Goal: Information Seeking & Learning: Find specific fact

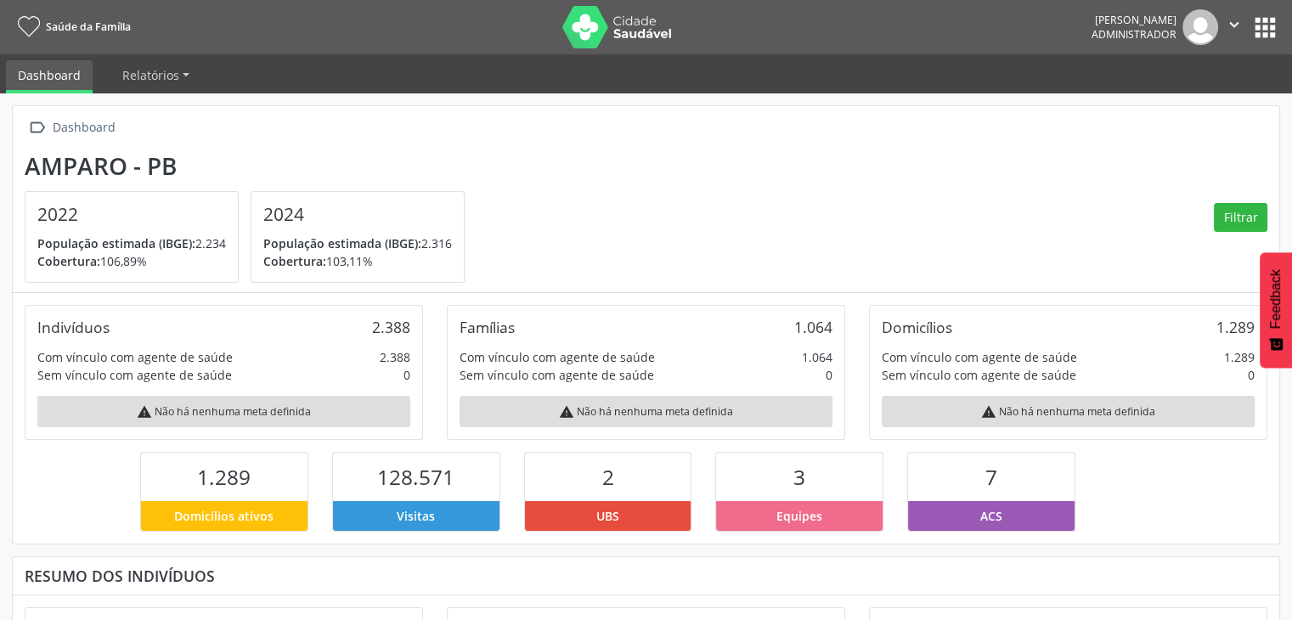
click at [1286, 23] on nav "Saúde da Família [PERSON_NAME] Administrador  Configurações Sair apps" at bounding box center [646, 27] width 1292 height 54
click at [1268, 23] on button "apps" at bounding box center [1266, 28] width 30 height 30
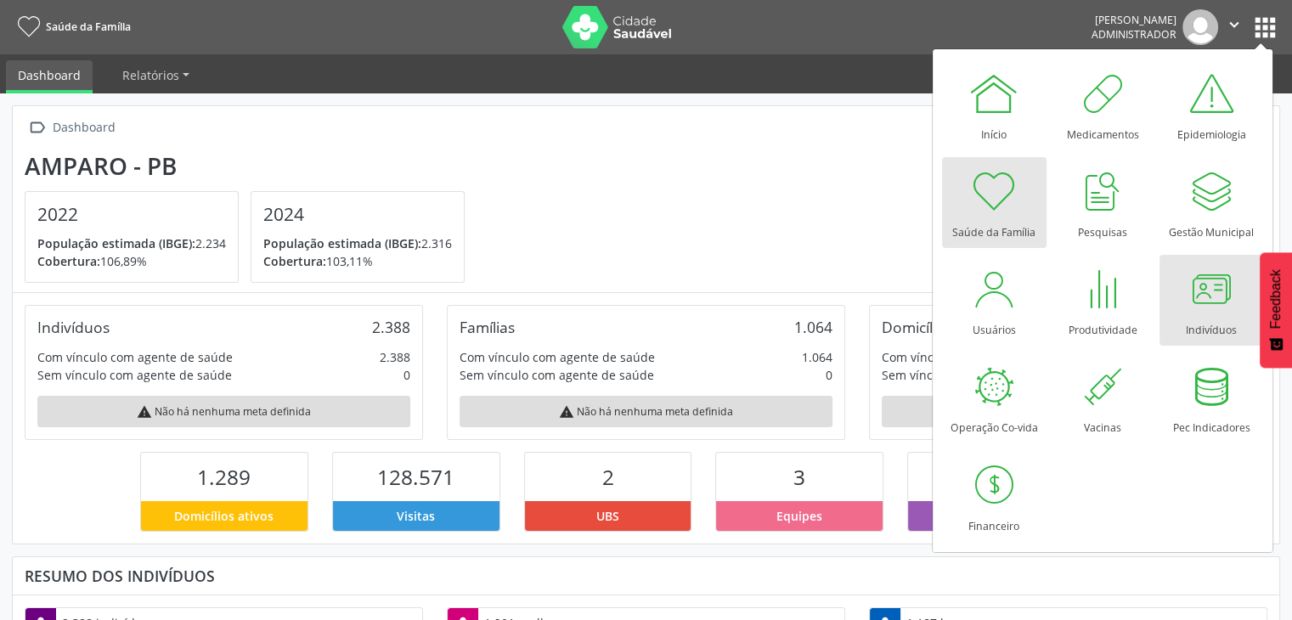
click at [1217, 307] on div at bounding box center [1211, 288] width 51 height 51
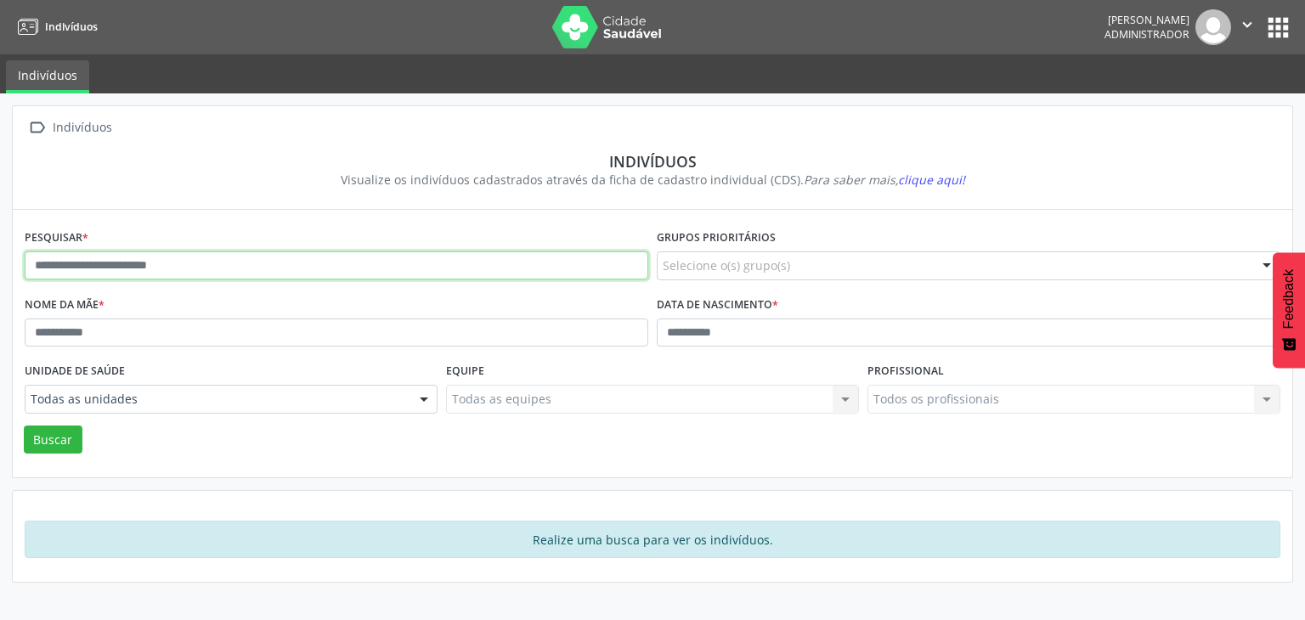
click at [274, 275] on input "text" at bounding box center [337, 266] width 624 height 29
type input "**********"
click at [24, 426] on button "Buscar" at bounding box center [53, 440] width 59 height 29
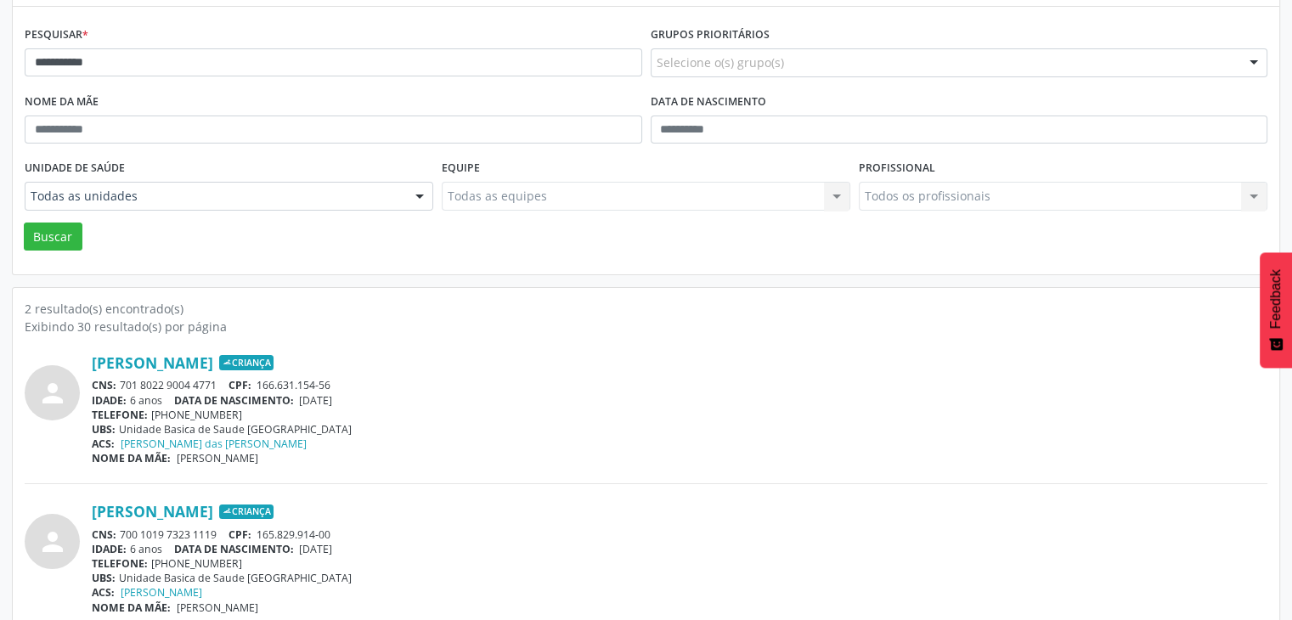
scroll to position [221, 0]
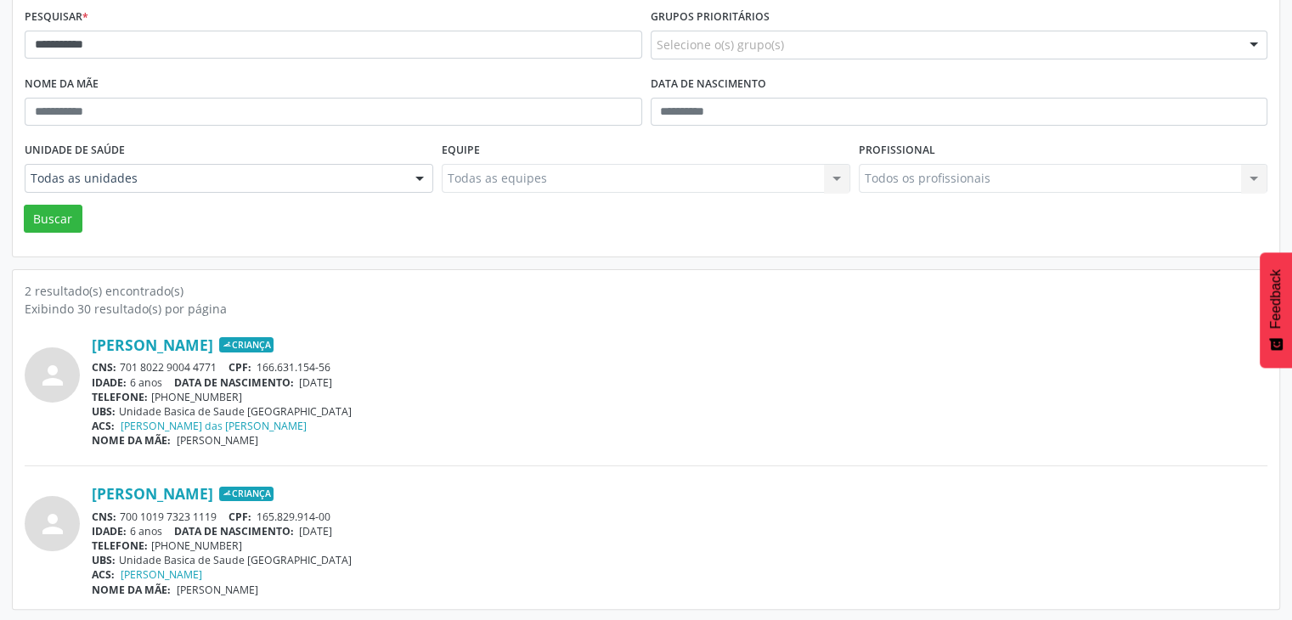
drag, startPoint x: 122, startPoint y: 509, endPoint x: 218, endPoint y: 508, distance: 96.0
click at [218, 510] on div "CNS: 700 1019 7323 1119 CPF: 165.829.914-00" at bounding box center [680, 517] width 1176 height 14
copy div "700 1019 7323 1119"
drag, startPoint x: 304, startPoint y: 531, endPoint x: 369, endPoint y: 528, distance: 64.7
click at [369, 528] on div "IDADE: 6 anos DATA DE NASCIMENTO: 29/06/2019" at bounding box center [680, 531] width 1176 height 14
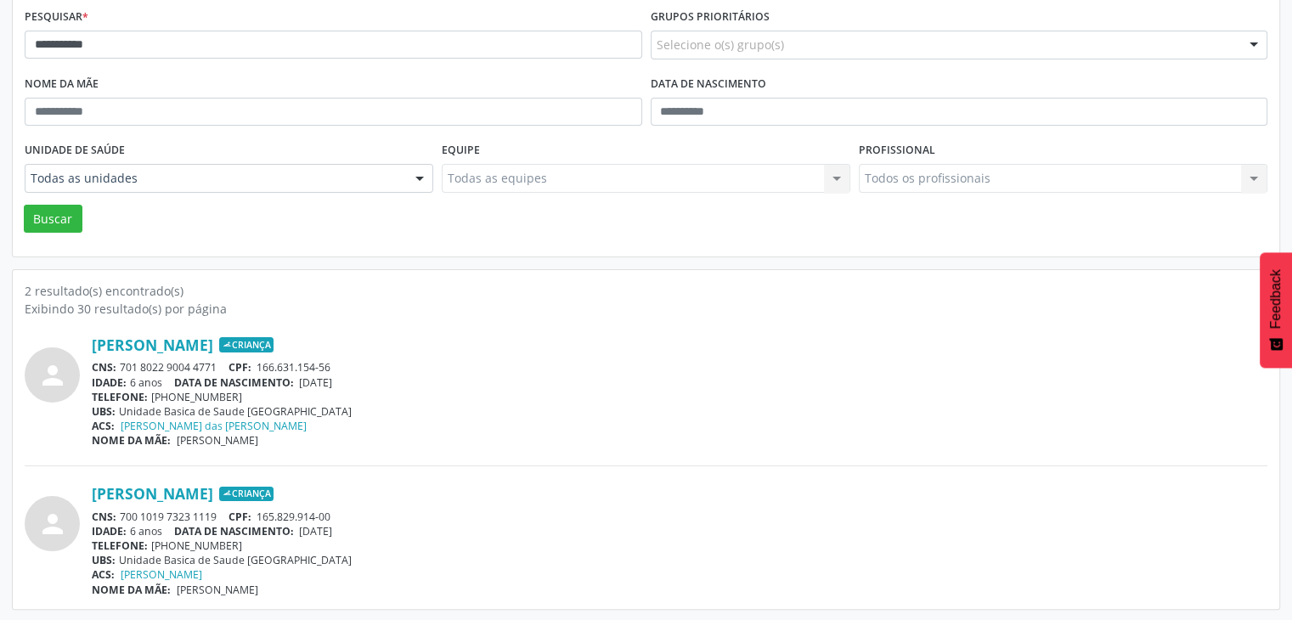
copy span "29/06/2019"
